Goal: Find specific page/section: Find specific page/section

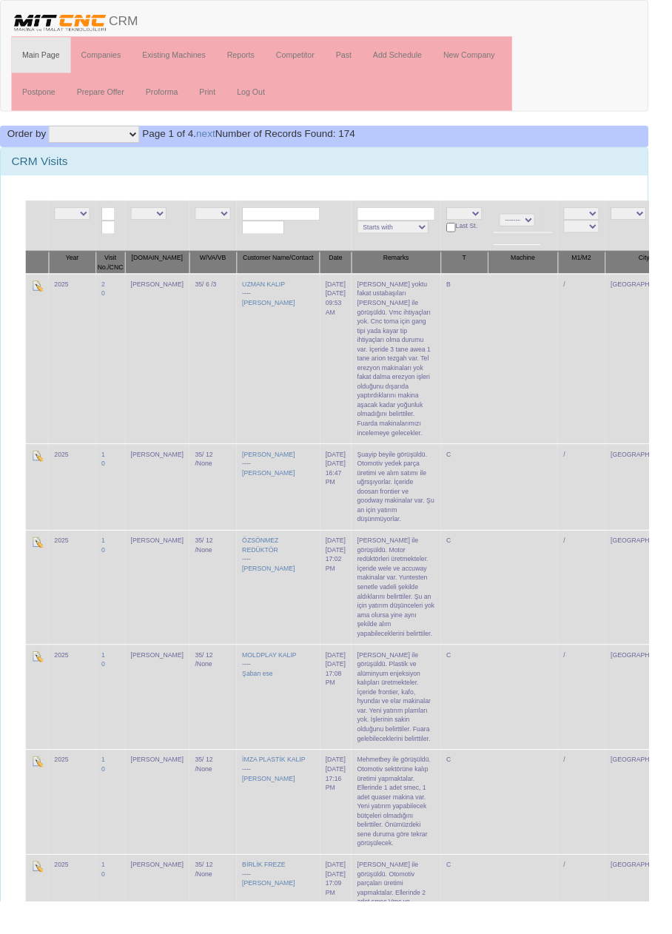
click at [270, 218] on input "text" at bounding box center [291, 222] width 81 height 14
click at [291, 219] on input "text" at bounding box center [291, 222] width 81 height 14
type input "Yılsar"
